Goal: Task Accomplishment & Management: Complete application form

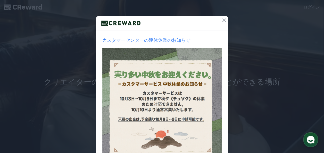
scroll to position [43, 0]
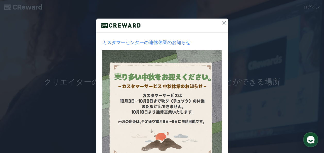
click at [221, 20] on icon at bounding box center [224, 23] width 6 height 6
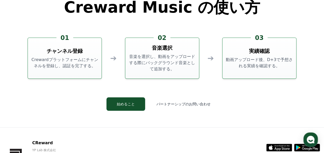
scroll to position [1356, 0]
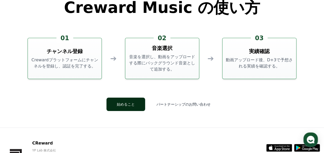
click at [131, 107] on button "始めること" at bounding box center [125, 104] width 39 height 13
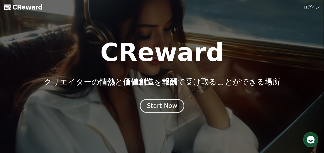
scroll to position [1356, 0]
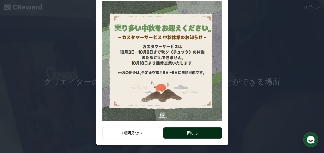
click at [195, 130] on button "閉じる" at bounding box center [192, 132] width 58 height 11
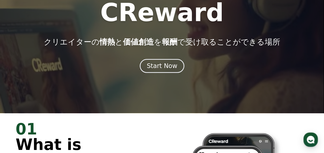
scroll to position [40, 0]
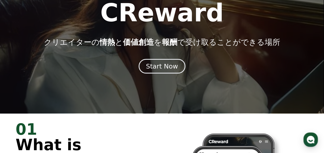
click at [168, 71] on button "Start Now" at bounding box center [162, 66] width 47 height 15
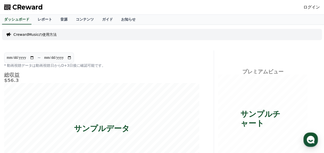
click at [315, 8] on link "ログイン" at bounding box center [311, 7] width 16 height 6
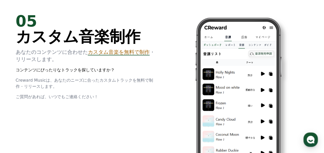
scroll to position [1395, 0]
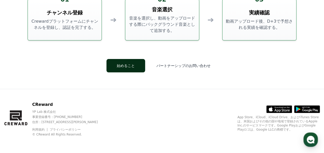
click at [136, 68] on button "始めること" at bounding box center [125, 65] width 39 height 13
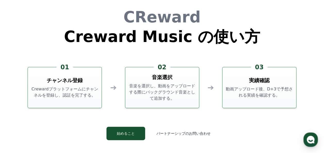
scroll to position [1395, 0]
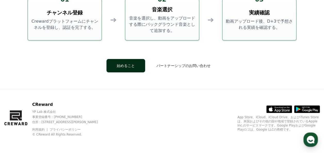
click at [135, 69] on button "始めること" at bounding box center [125, 65] width 39 height 13
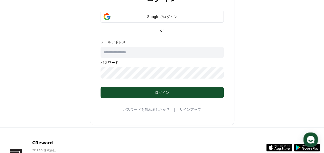
scroll to position [35, 0]
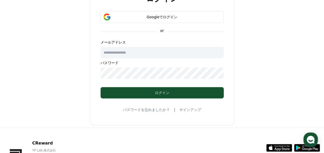
click at [153, 92] on div "ログイン" at bounding box center [162, 92] width 102 height 5
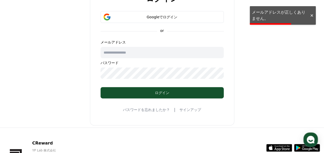
click at [312, 13] on div at bounding box center [311, 15] width 8 height 5
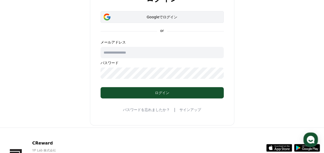
click at [163, 18] on div "Googleでログイン" at bounding box center [162, 16] width 108 height 5
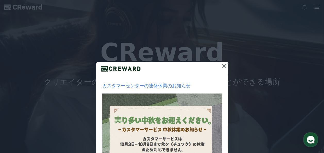
click at [221, 66] on icon at bounding box center [224, 66] width 6 height 6
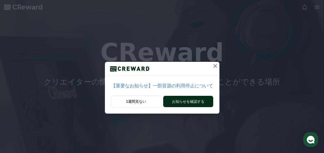
click at [195, 102] on button "お知らせを確認する" at bounding box center [188, 101] width 50 height 11
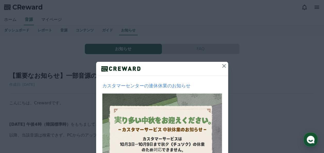
scroll to position [23, 0]
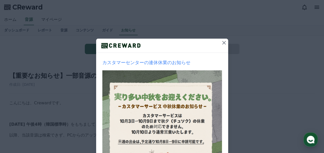
click at [222, 43] on icon at bounding box center [224, 43] width 4 height 4
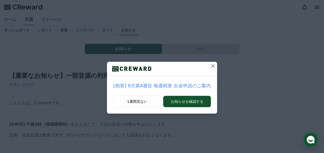
scroll to position [0, 0]
click at [211, 66] on icon at bounding box center [213, 66] width 4 height 4
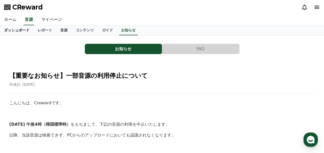
click at [17, 31] on link "ダッシュボード" at bounding box center [16, 30] width 33 height 10
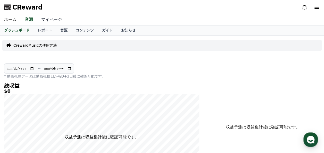
click at [49, 21] on link "マイページ" at bounding box center [51, 19] width 29 height 11
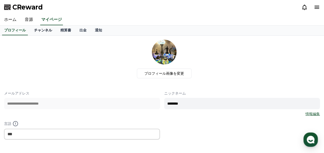
click at [30, 32] on link "チャンネル" at bounding box center [43, 30] width 26 height 10
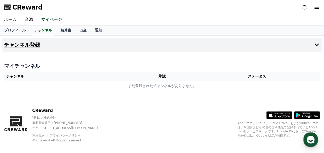
click at [32, 44] on h4 "チャンネル登録" at bounding box center [22, 45] width 36 height 6
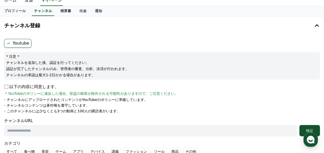
scroll to position [20, 0]
click at [33, 84] on p "以下の内容に同意します。" at bounding box center [31, 86] width 55 height 6
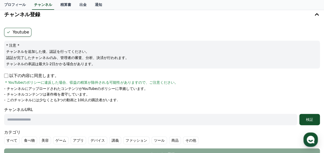
scroll to position [0, 0]
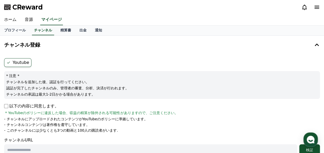
click at [27, 63] on label "Youtube" at bounding box center [17, 62] width 27 height 9
click at [8, 62] on icon at bounding box center [8, 63] width 4 height 4
click at [36, 32] on link "チャンネル" at bounding box center [43, 30] width 22 height 10
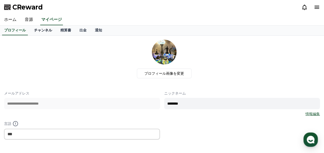
click at [37, 31] on link "チャンネル" at bounding box center [43, 30] width 26 height 10
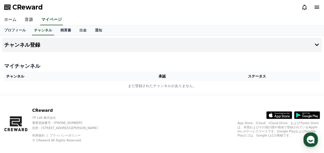
scroll to position [1, 0]
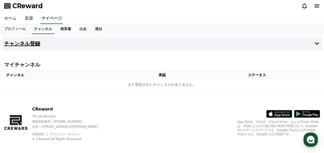
click at [314, 45] on icon at bounding box center [316, 43] width 6 height 6
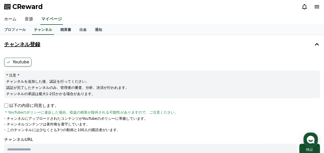
scroll to position [0, 0]
click at [8, 63] on icon at bounding box center [8, 62] width 4 height 4
click at [22, 65] on label "Youtube" at bounding box center [17, 62] width 27 height 9
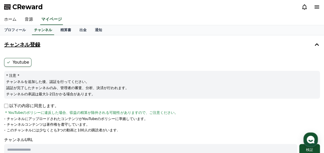
click at [83, 61] on ul "Youtube" at bounding box center [161, 62] width 315 height 9
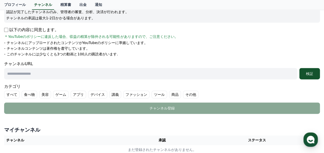
scroll to position [77, 0]
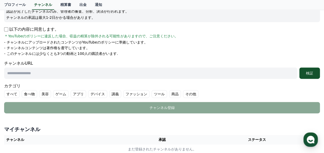
click at [67, 73] on input "text" at bounding box center [150, 72] width 293 height 11
paste input "**********"
type input "*"
paste input "**********"
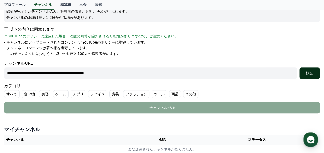
click at [308, 73] on div "検証" at bounding box center [309, 73] width 16 height 5
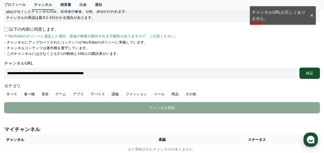
click at [8, 31] on p "以下の内容に同意します。" at bounding box center [31, 29] width 55 height 6
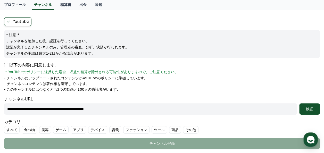
scroll to position [42, 0]
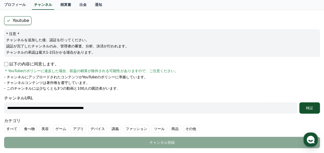
click at [119, 109] on input "**********" at bounding box center [150, 107] width 293 height 11
type input "*"
click at [128, 103] on input "text" at bounding box center [150, 107] width 293 height 11
paste input "**********"
type input "**********"
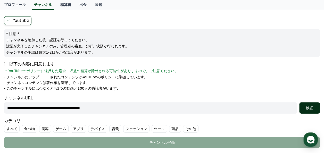
click at [313, 110] on div "検証" at bounding box center [309, 107] width 16 height 5
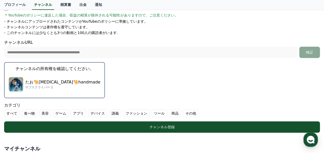
scroll to position [98, 0]
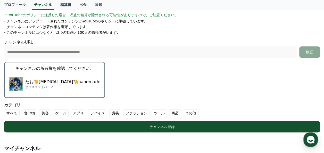
click at [54, 72] on button "チャンネルの所有権を確認してください。 たお🐪Tao🐪handmade サブスクライバー 2" at bounding box center [54, 80] width 101 height 36
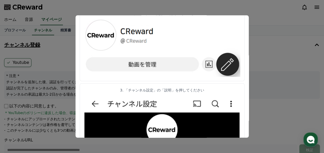
scroll to position [0, 0]
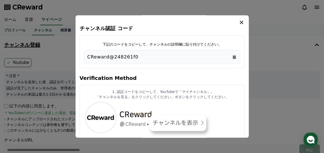
click at [153, 55] on div "CReward@248261f0" at bounding box center [161, 56] width 149 height 7
drag, startPoint x: 153, startPoint y: 55, endPoint x: 116, endPoint y: 58, distance: 36.7
click at [116, 58] on p "CReward@248261f0" at bounding box center [112, 56] width 51 height 7
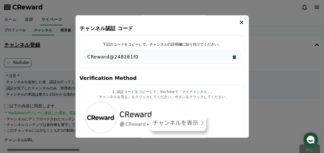
click at [234, 58] on icon "Copy to clipboard" at bounding box center [233, 57] width 3 height 4
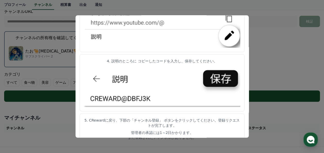
scroll to position [129, 0]
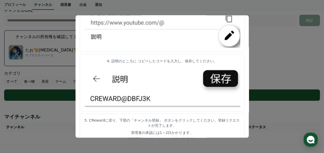
click at [271, 109] on button "close modal" at bounding box center [162, 76] width 324 height 153
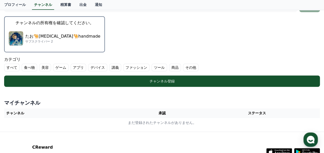
scroll to position [126, 0]
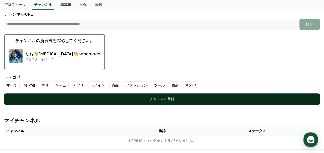
click at [169, 97] on div "チャンネル登録" at bounding box center [161, 98] width 295 height 5
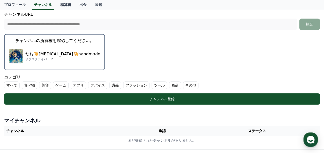
click at [183, 85] on label "その他" at bounding box center [190, 85] width 15 height 8
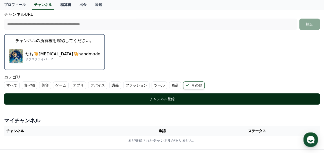
click at [164, 98] on div "チャンネル登録" at bounding box center [161, 98] width 295 height 5
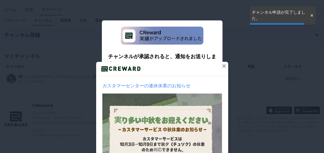
scroll to position [10, 0]
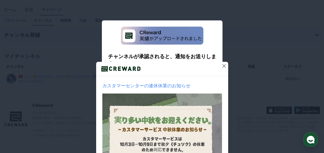
click at [221, 66] on icon at bounding box center [224, 66] width 6 height 6
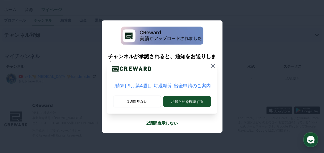
scroll to position [11, 0]
click at [186, 103] on button "お知らせを確認する" at bounding box center [186, 101] width 47 height 11
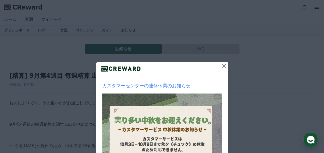
click at [222, 67] on icon at bounding box center [224, 66] width 4 height 4
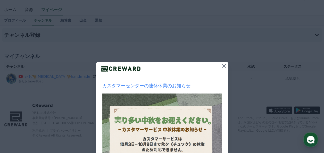
click at [221, 67] on icon at bounding box center [224, 66] width 6 height 6
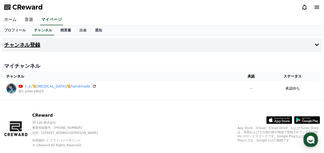
click at [109, 43] on button "チャンネル登録" at bounding box center [161, 45] width 319 height 14
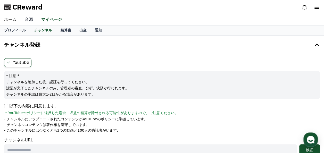
click at [27, 23] on link "音源" at bounding box center [29, 19] width 16 height 11
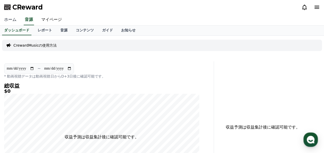
click at [8, 20] on link "ホーム" at bounding box center [10, 19] width 21 height 11
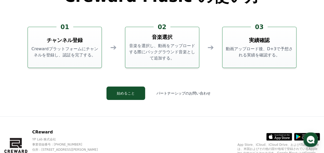
scroll to position [1395, 0]
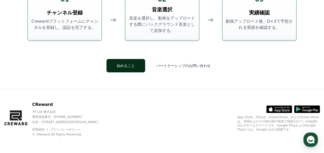
click at [142, 67] on button "始めること" at bounding box center [125, 65] width 39 height 13
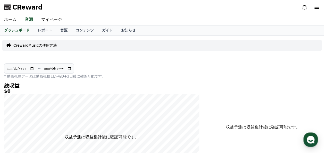
scroll to position [10, 0]
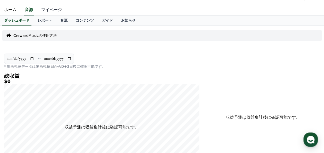
click at [46, 11] on link "マイページ" at bounding box center [51, 10] width 29 height 11
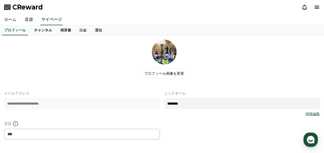
click at [35, 30] on link "チャンネル" at bounding box center [43, 30] width 26 height 10
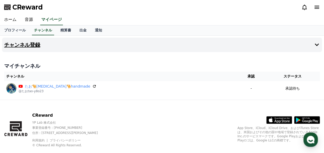
click at [127, 45] on button "チャンネル登録" at bounding box center [161, 45] width 319 height 14
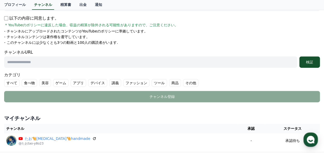
scroll to position [87, 0]
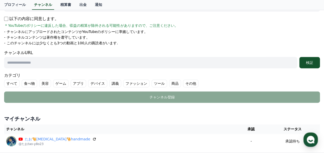
click at [152, 58] on input "text" at bounding box center [150, 62] width 293 height 11
paste input "**********"
type input "**********"
click at [309, 64] on div "検証" at bounding box center [309, 62] width 16 height 5
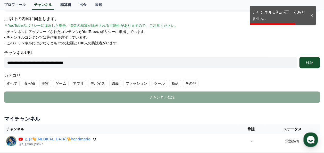
click at [312, 19] on div "以下の内容に同意します。 * YouTubeのポリシーに違反した場合、収益の精算が除外される可能性がありますので、ご注意ください。" at bounding box center [161, 22] width 315 height 12
click at [312, 16] on div at bounding box center [311, 15] width 8 height 5
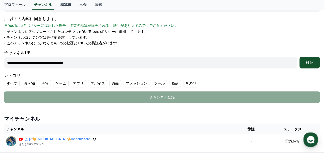
scroll to position [0, 0]
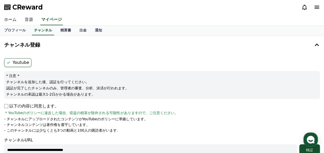
click at [27, 21] on link "音源" at bounding box center [29, 19] width 16 height 11
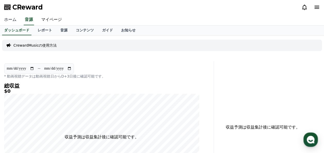
click at [7, 21] on link "ホーム" at bounding box center [10, 19] width 21 height 11
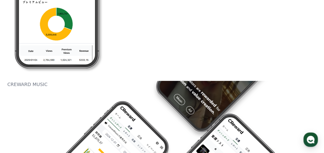
scroll to position [460, 0]
